Goal: Check status: Check status

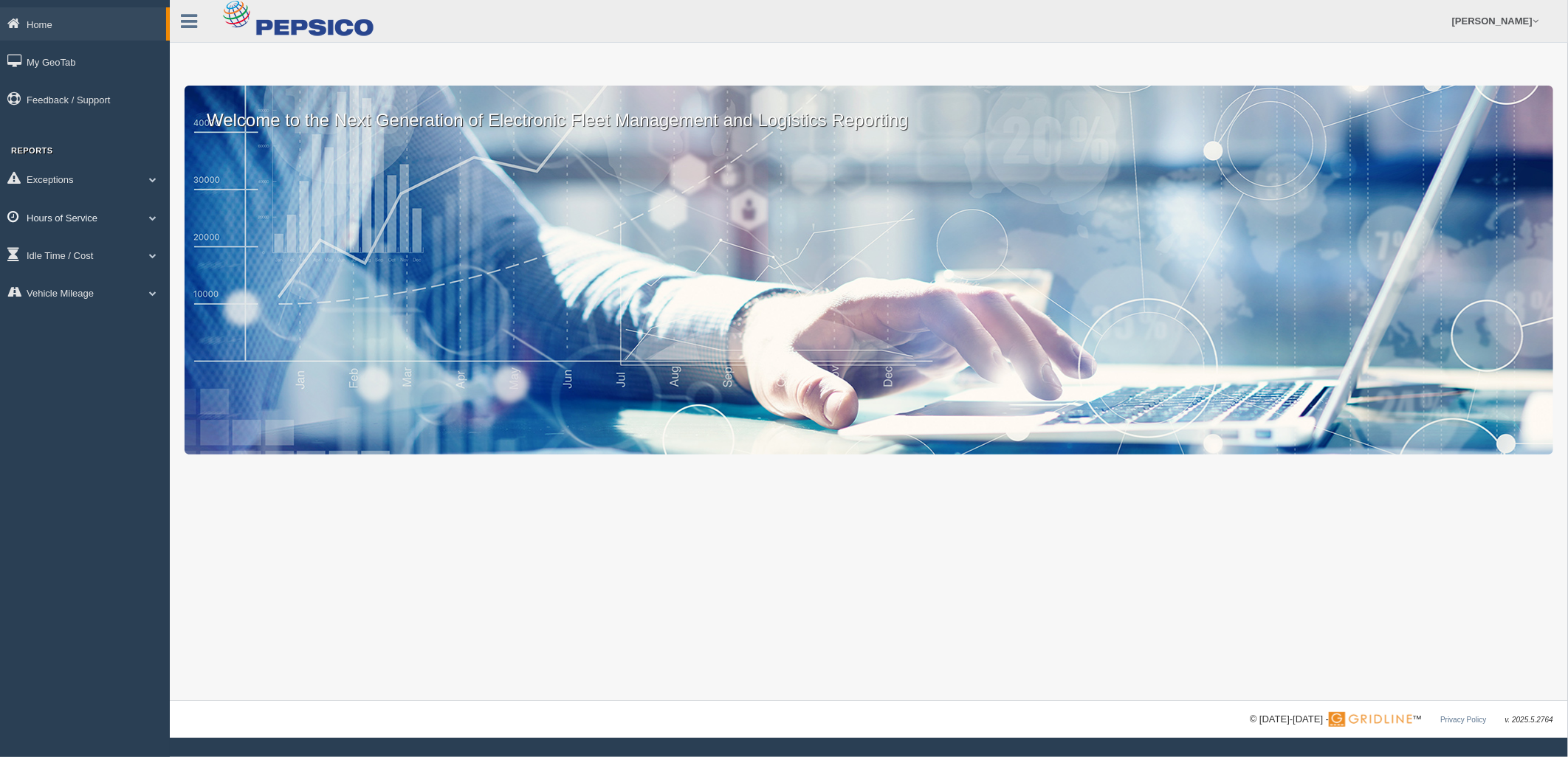
click at [135, 225] on link "Hours of Service" at bounding box center [85, 217] width 170 height 33
click at [107, 257] on link "HOS Explanation Reports" at bounding box center [96, 251] width 140 height 26
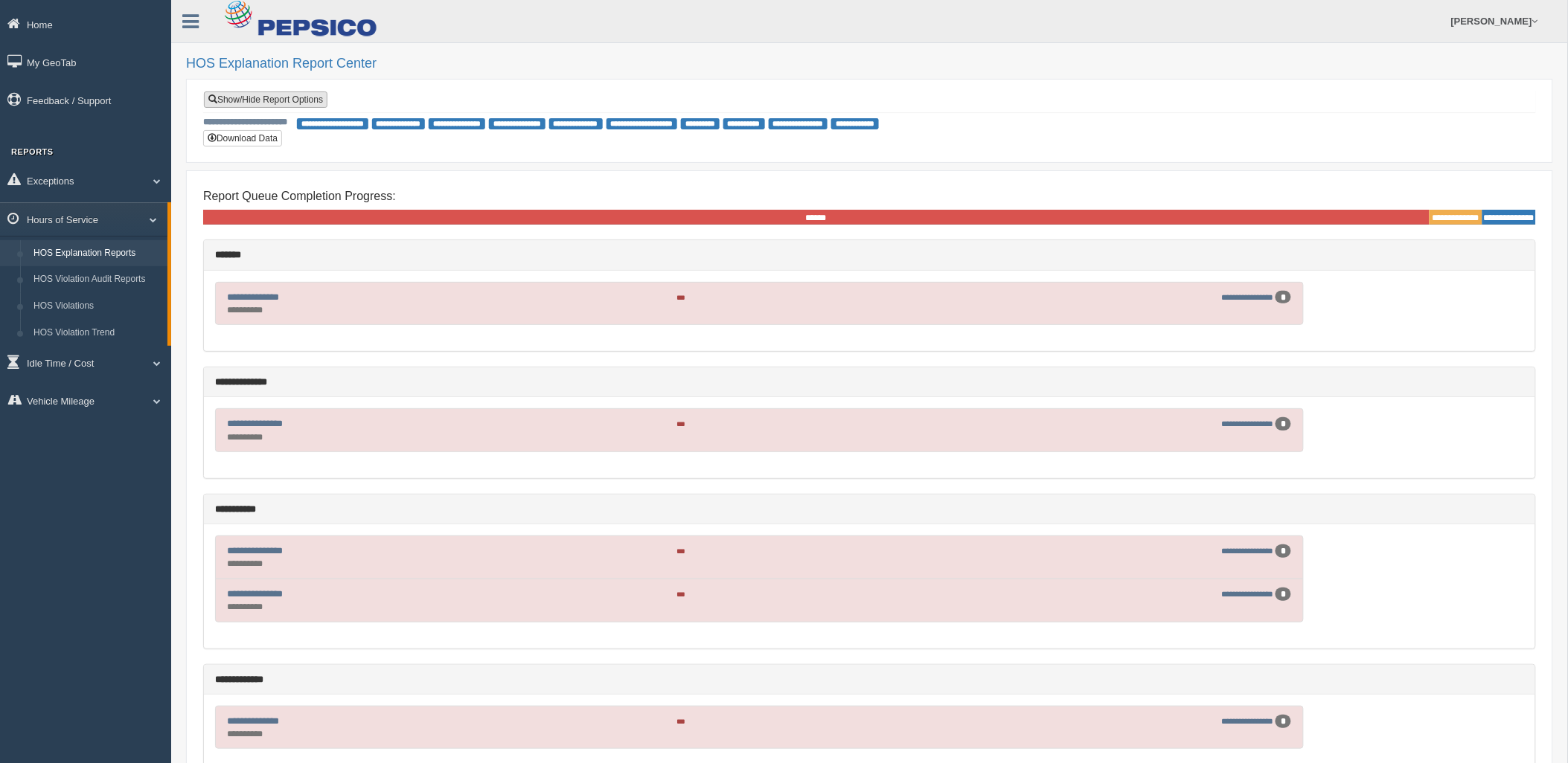
click at [275, 103] on link "Show/Hide Report Options" at bounding box center [265, 99] width 123 height 17
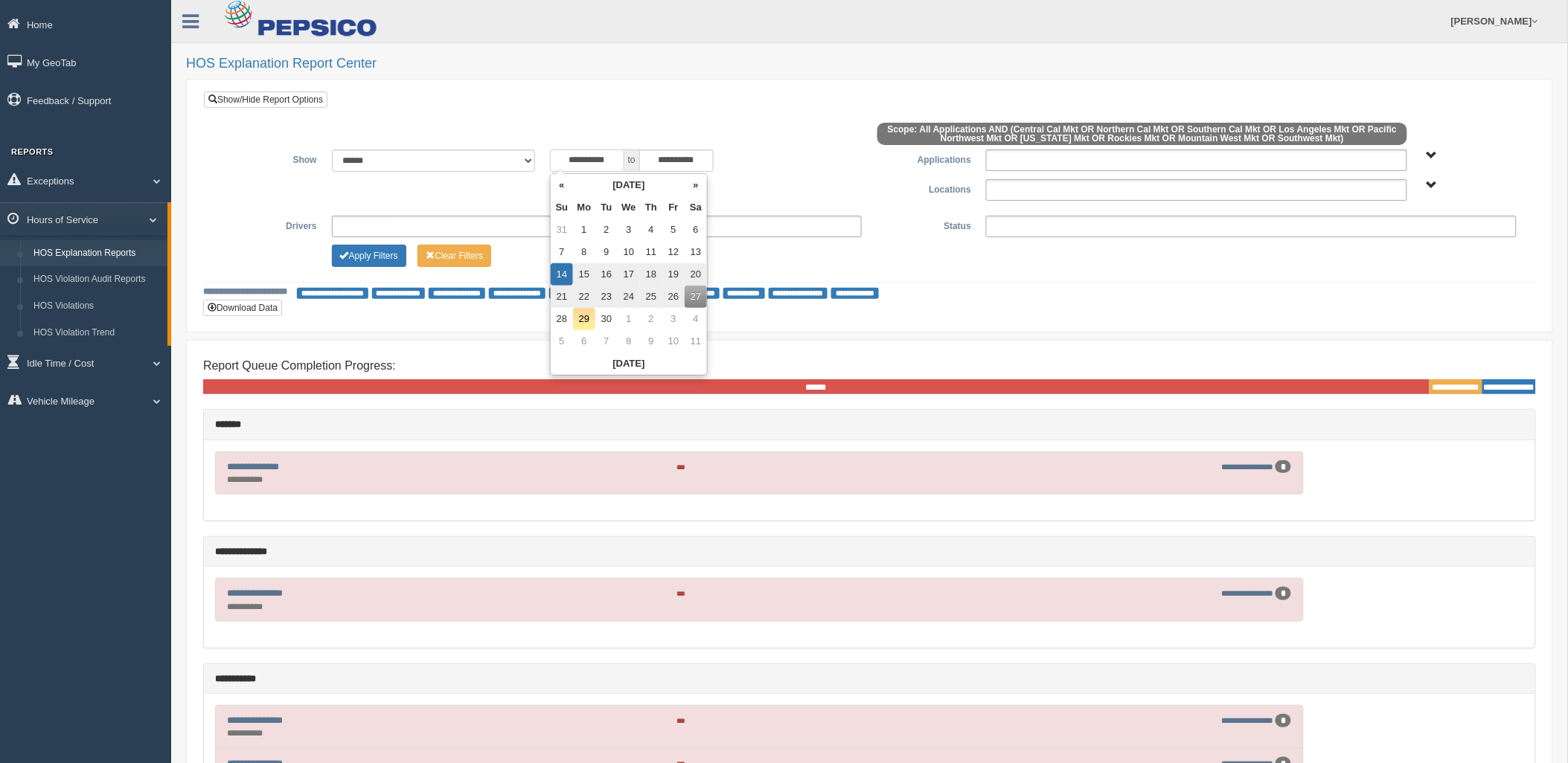
click at [599, 166] on input "**********" at bounding box center [587, 160] width 75 height 22
click at [567, 186] on th "«" at bounding box center [562, 185] width 22 height 22
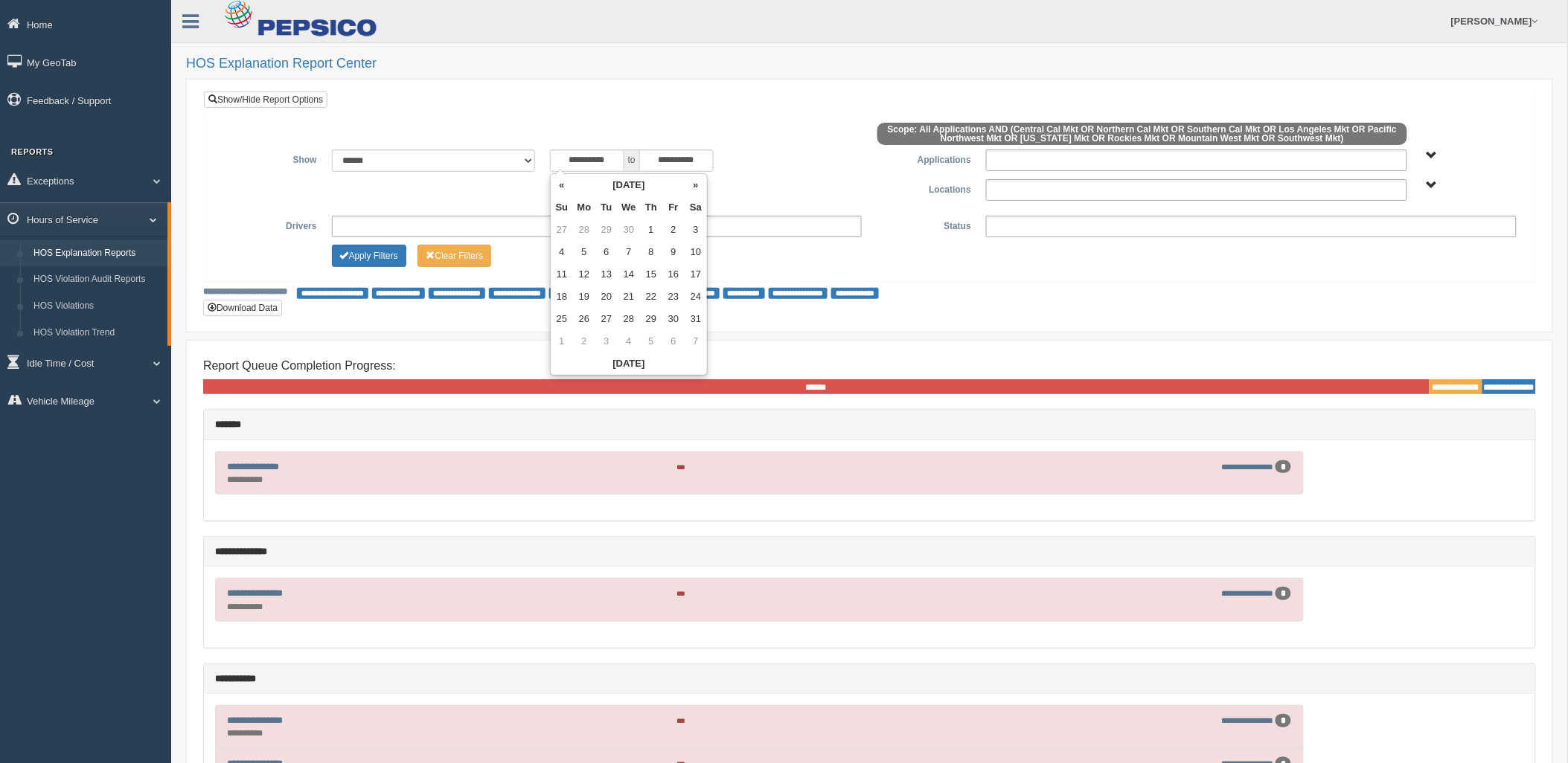
click at [567, 186] on th "«" at bounding box center [562, 185] width 22 height 22
click at [698, 180] on th "»" at bounding box center [696, 185] width 22 height 22
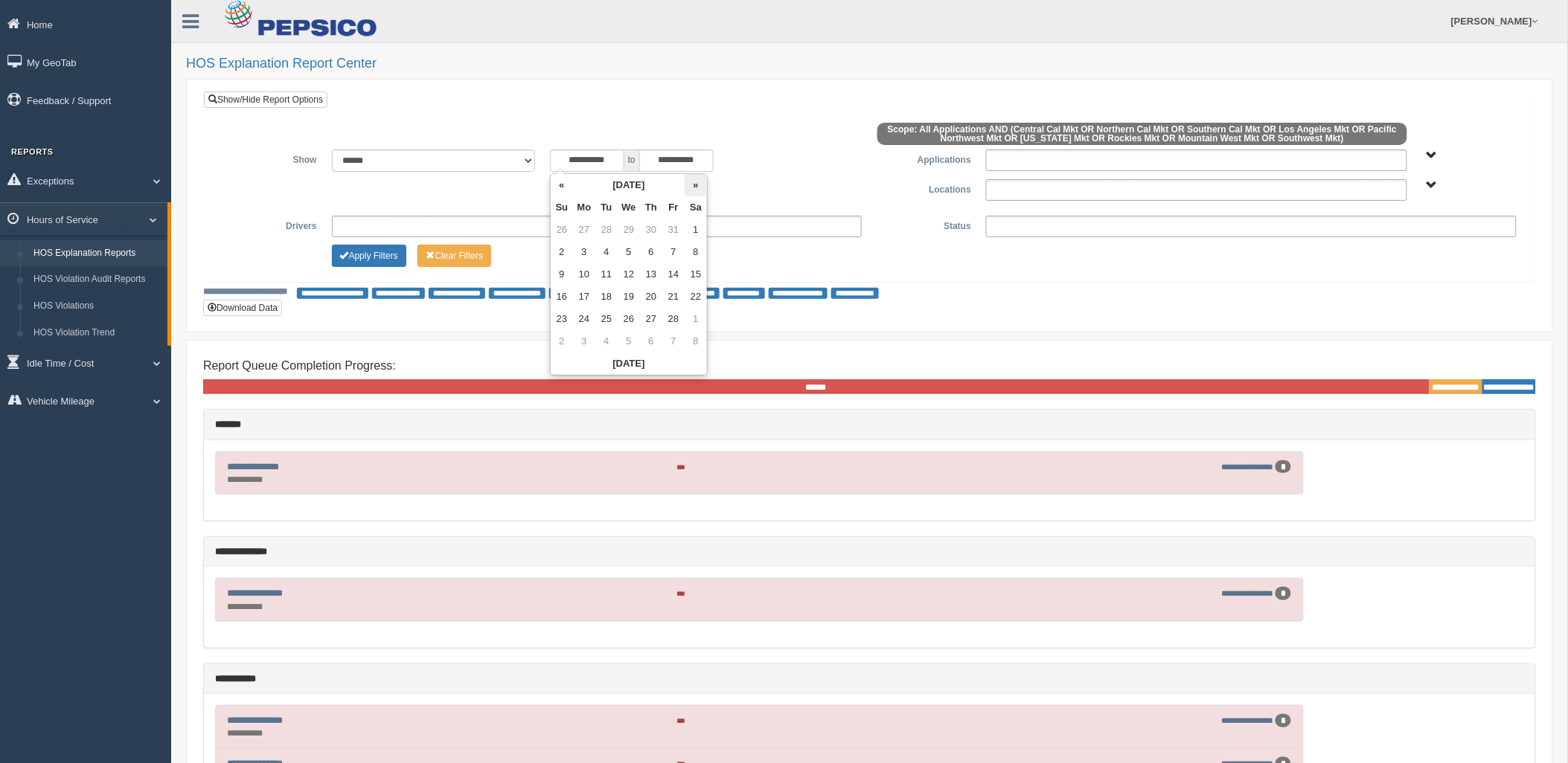
click at [698, 180] on th "»" at bounding box center [696, 185] width 22 height 22
click at [562, 343] on td "30" at bounding box center [562, 341] width 22 height 22
type input "**********"
click at [785, 165] on div "**********" at bounding box center [705, 160] width 312 height 22
click at [1087, 189] on ul at bounding box center [1196, 190] width 421 height 21
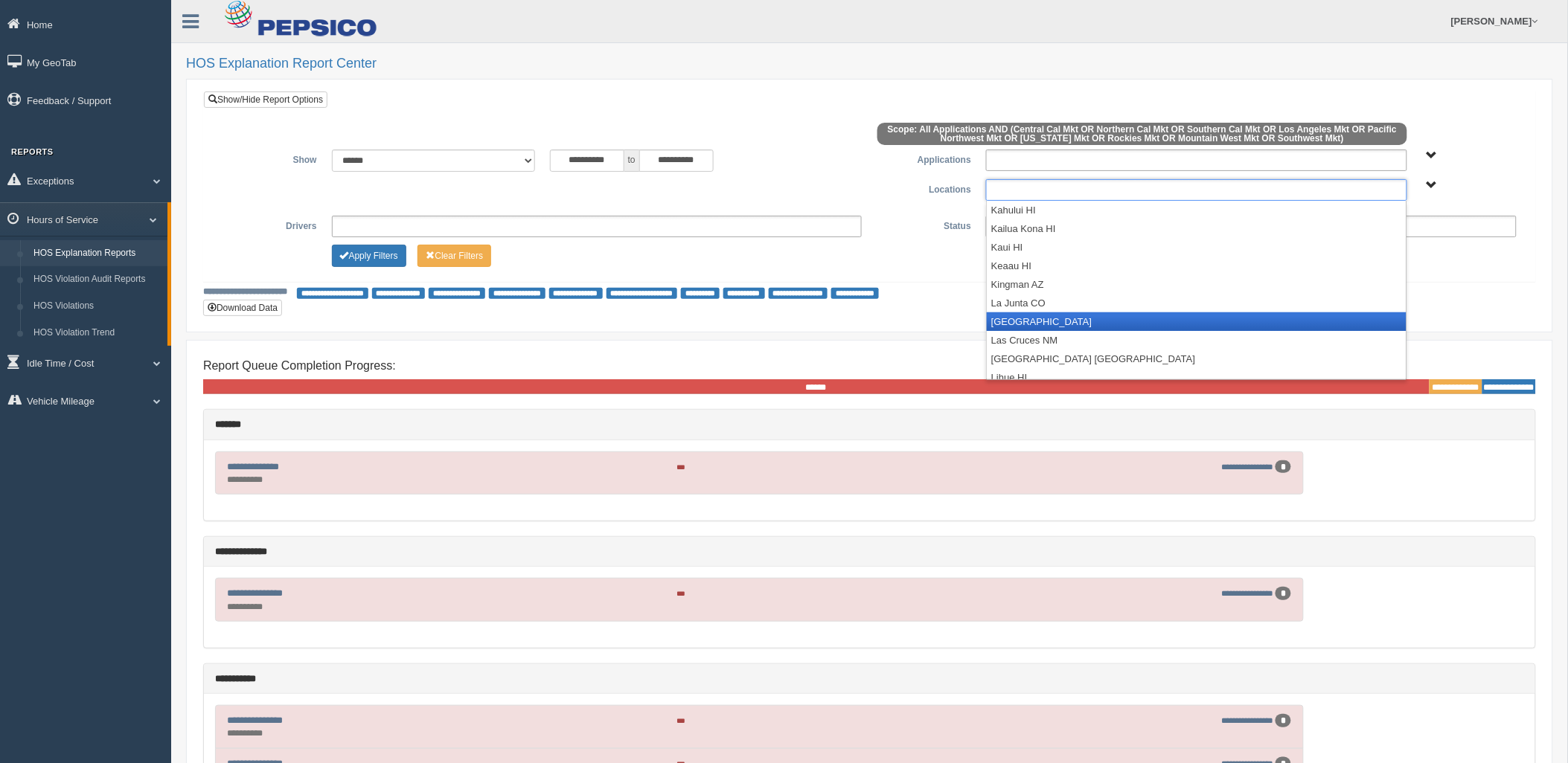
scroll to position [827, 0]
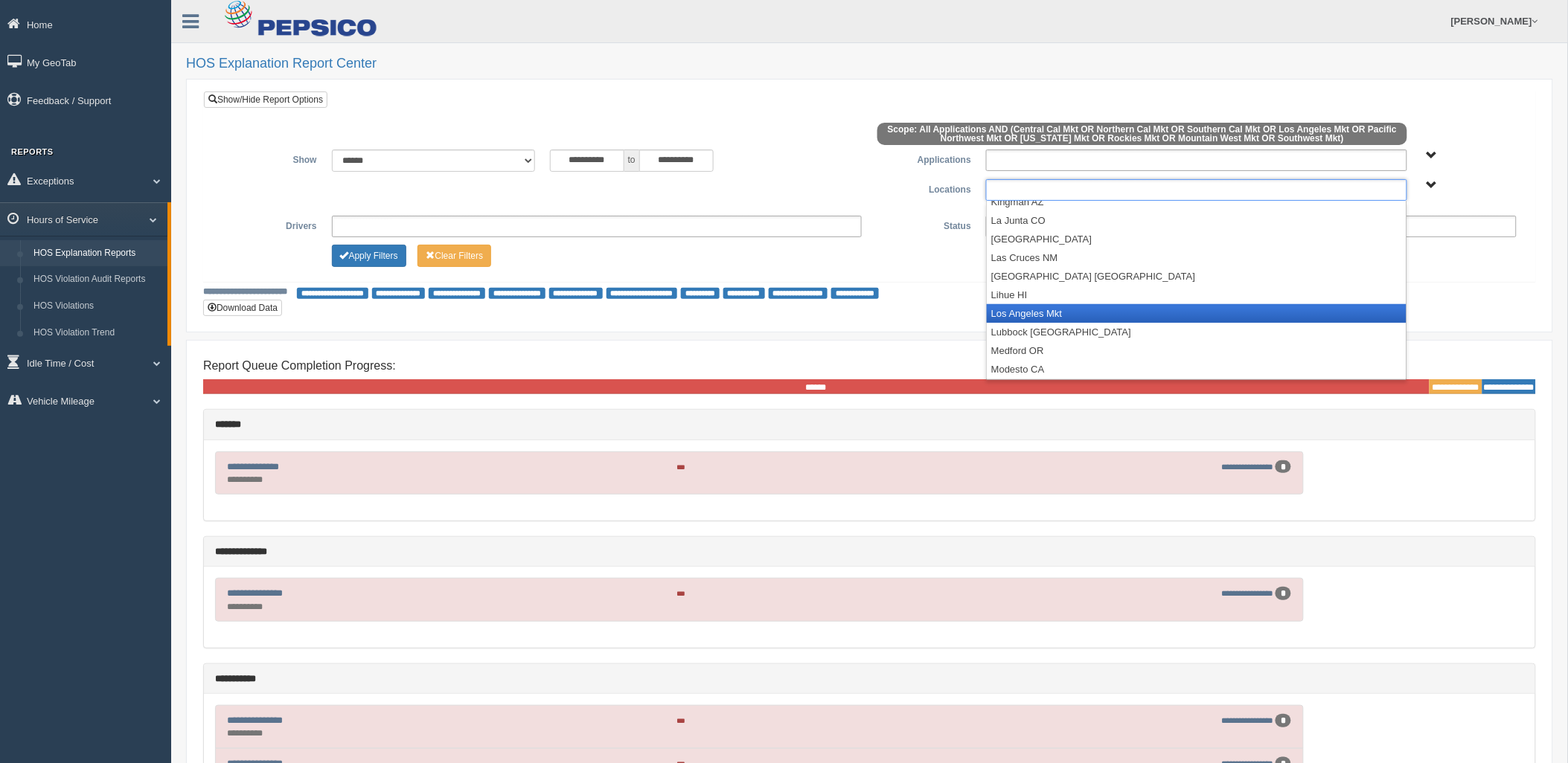
click at [1062, 312] on li "Los Angeles Mkt" at bounding box center [1197, 314] width 420 height 18
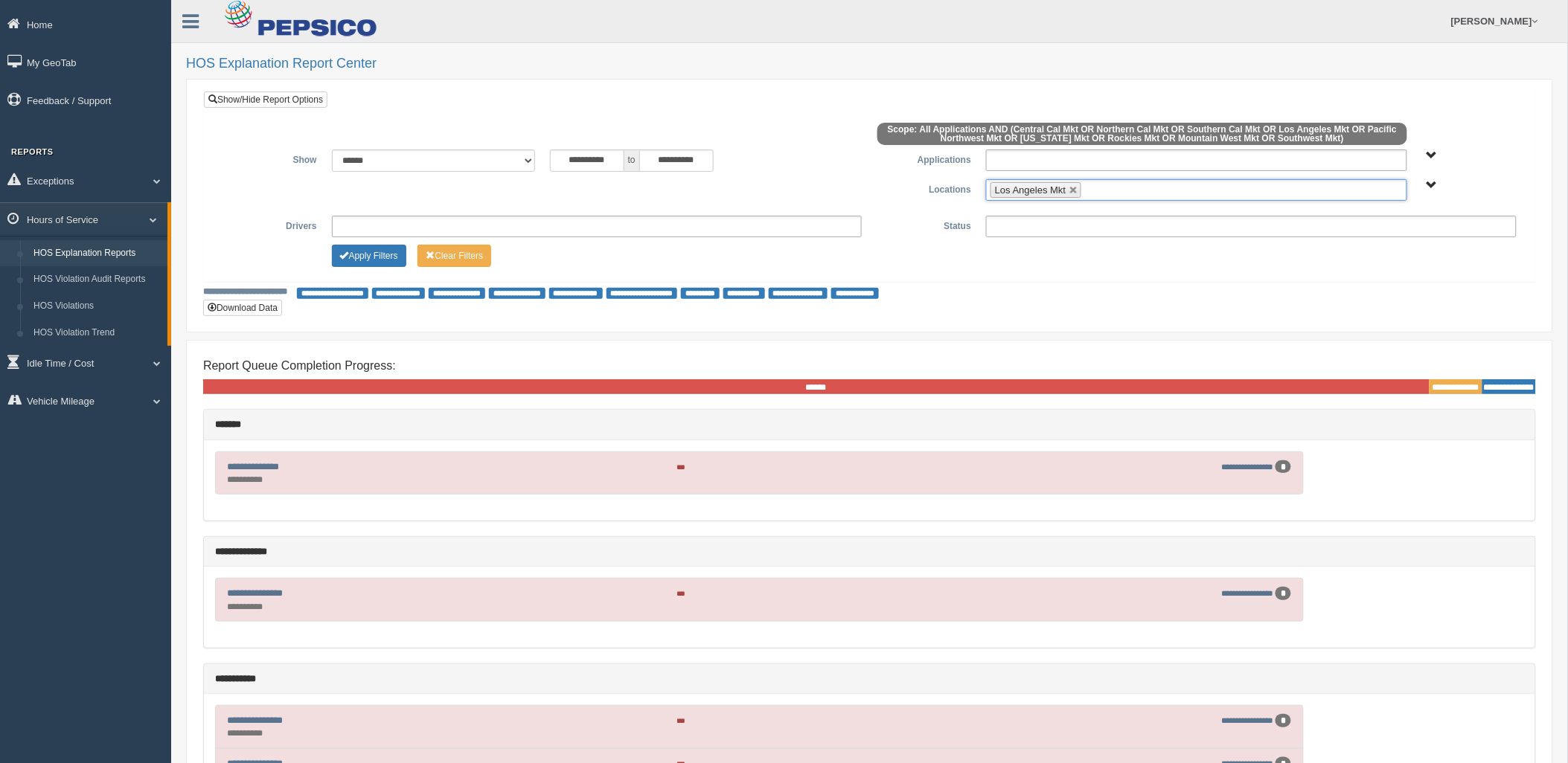
click at [1119, 189] on ul "Los Angeles Mkt" at bounding box center [1196, 190] width 421 height 21
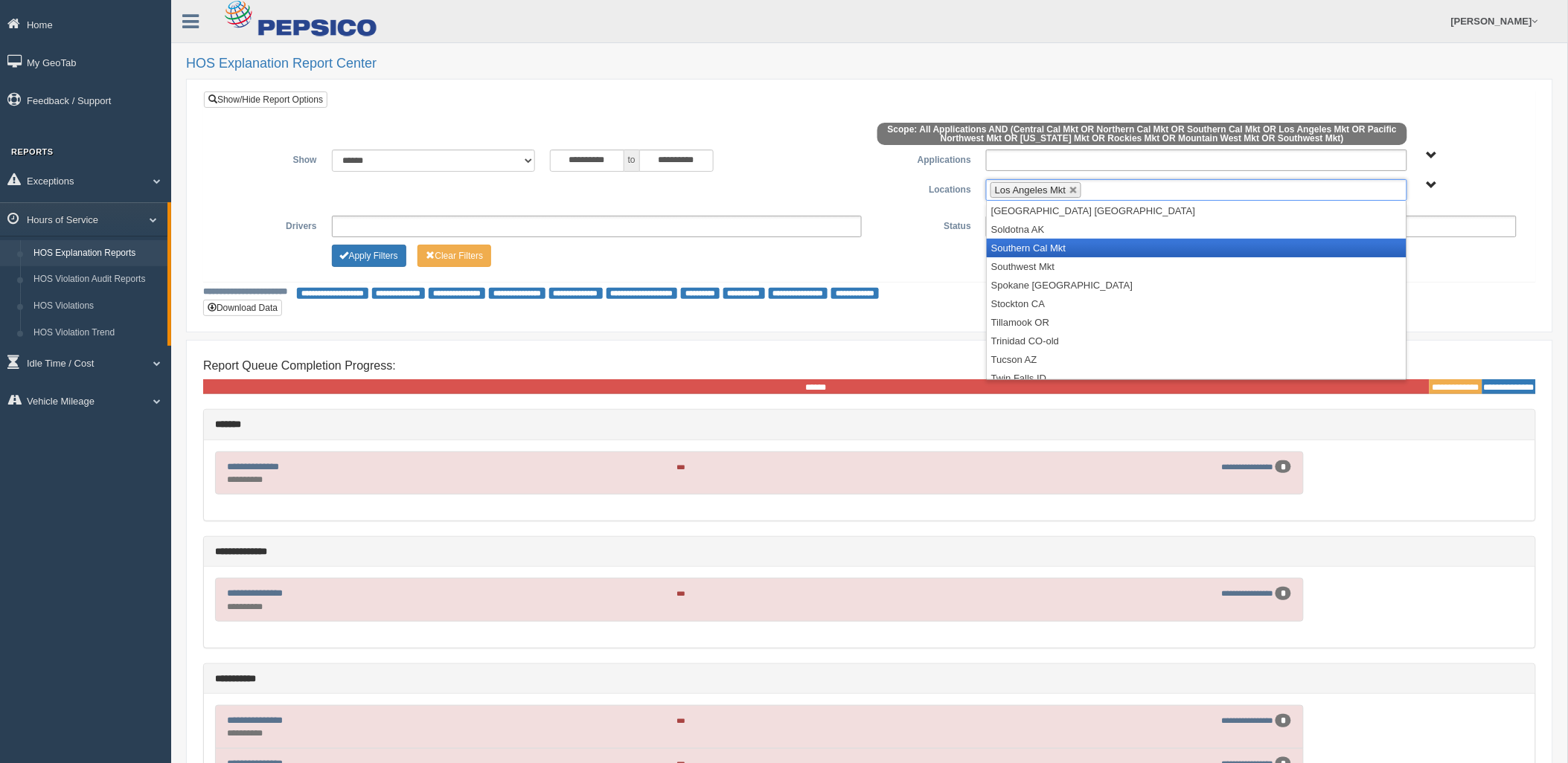
click at [1081, 250] on li "Southern Cal Mkt" at bounding box center [1197, 248] width 420 height 18
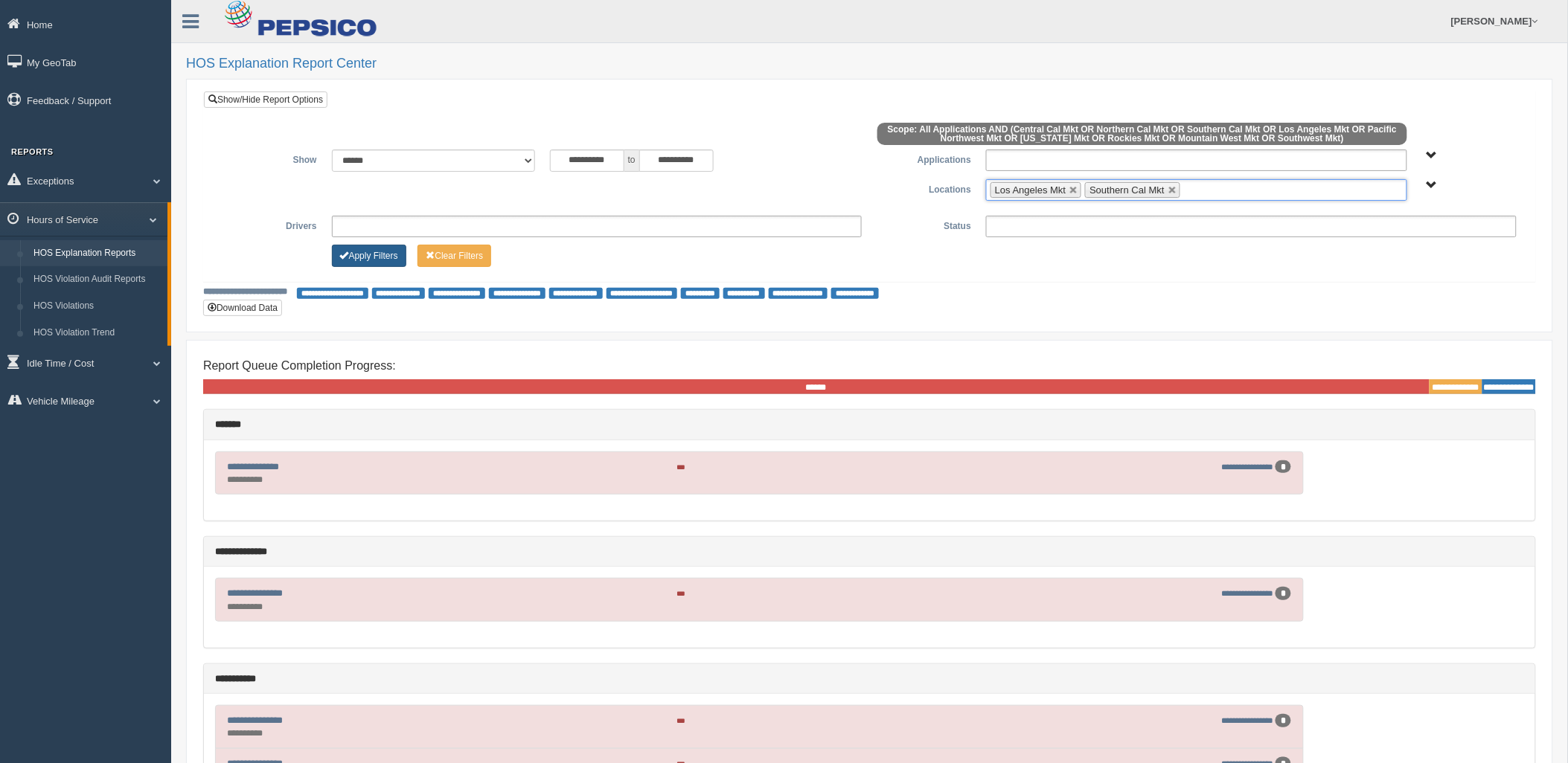
click at [348, 254] on span "Change Filter Options" at bounding box center [344, 255] width 9 height 9
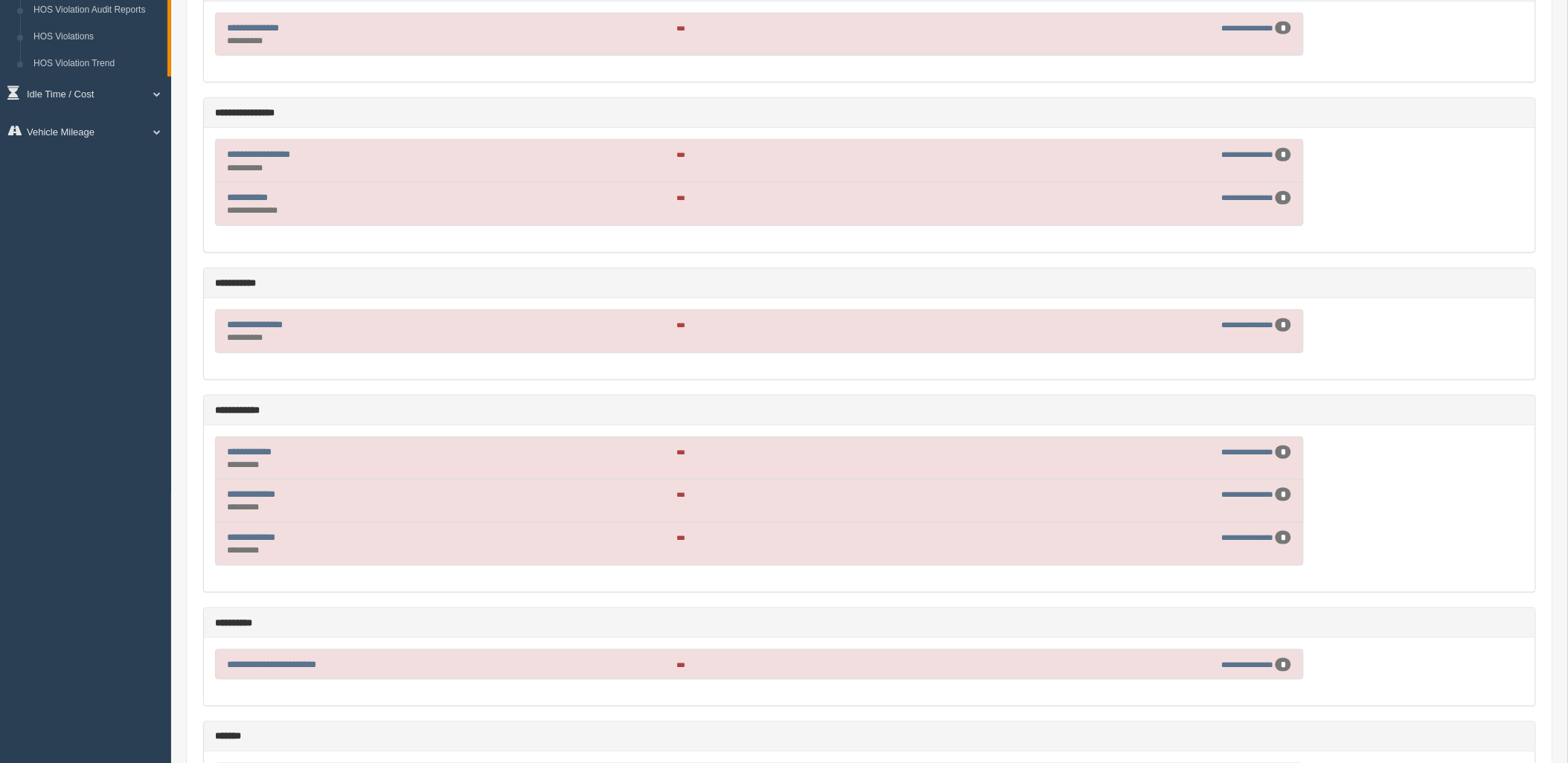
scroll to position [434, 0]
